Goal: Check status: Check status

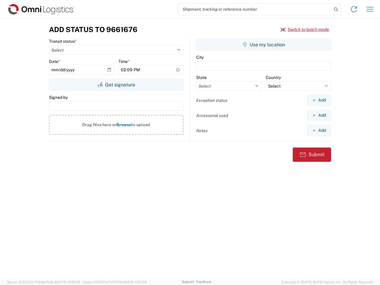
click at [255, 9] on input "search" at bounding box center [255, 9] width 154 height 11
click at [336, 10] on icon at bounding box center [336, 9] width 8 height 8
click at [354, 9] on icon at bounding box center [355, 9] width 10 height 10
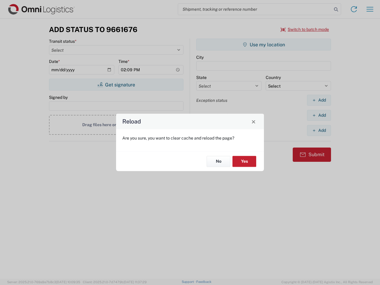
click at [370, 9] on div "Reload Are you sure, you want to clear cache and reload the page? No Yes" at bounding box center [190, 142] width 380 height 285
click at [305, 29] on div "Reload Are you sure, you want to clear cache and reload the page? No Yes" at bounding box center [190, 142] width 380 height 285
click at [116, 85] on div "Reload Are you sure, you want to clear cache and reload the page? No Yes" at bounding box center [190, 142] width 380 height 285
click at [264, 45] on div "Reload Are you sure, you want to clear cache and reload the page? No Yes" at bounding box center [190, 142] width 380 height 285
click at [319, 100] on div "Reload Are you sure, you want to clear cache and reload the page? No Yes" at bounding box center [190, 142] width 380 height 285
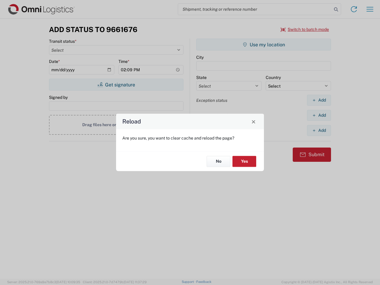
click at [319, 115] on div "Reload Are you sure, you want to clear cache and reload the page? No Yes" at bounding box center [190, 142] width 380 height 285
click at [319, 130] on div "Reload Are you sure, you want to clear cache and reload the page? No Yes" at bounding box center [190, 142] width 380 height 285
